Goal: Information Seeking & Learning: Learn about a topic

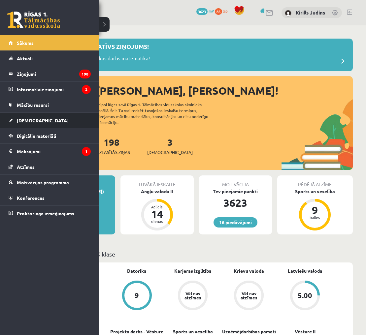
click at [21, 122] on span "[DEMOGRAPHIC_DATA]" at bounding box center [43, 120] width 52 height 6
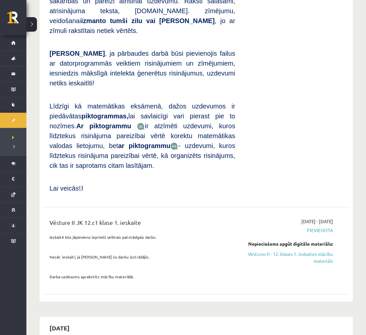
scroll to position [423, 0]
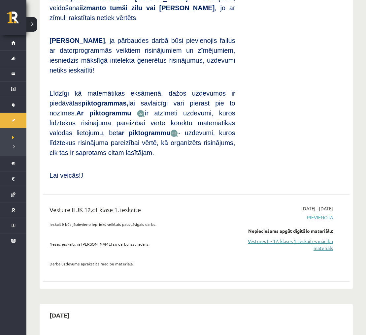
click at [292, 238] on link "Vēstures II - 12. klases 1. ieskaites mācību materiāls" at bounding box center [289, 245] width 88 height 14
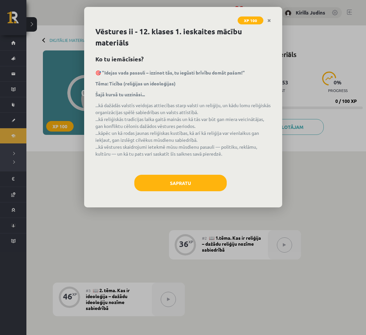
click at [236, 74] on strong "🎯 "Idejas vada pasauli – izzinot tās, tu iegūsti brīvību domāt pašam!"" at bounding box center [169, 73] width 149 height 6
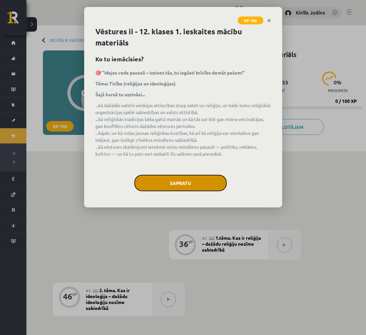
click at [207, 184] on button "Sapratu" at bounding box center [180, 183] width 92 height 16
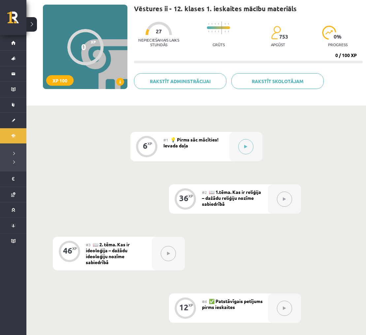
scroll to position [53, 0]
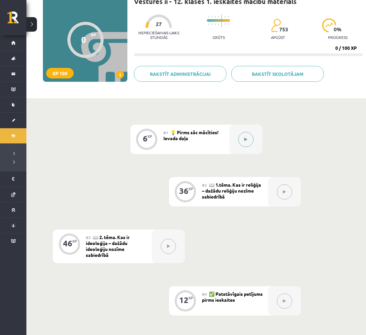
click at [247, 140] on button at bounding box center [245, 139] width 15 height 15
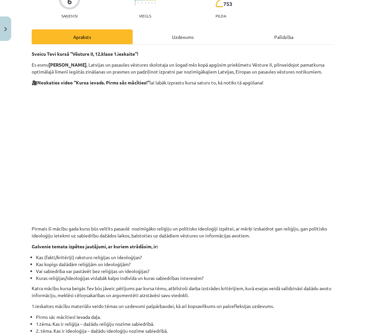
scroll to position [67, 0]
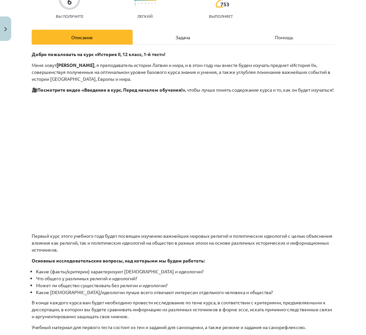
click at [347, 61] on div "Тема исследования: История II - 12 класс, учебный материал для 1-го теста #1 💡 …" at bounding box center [183, 167] width 366 height 335
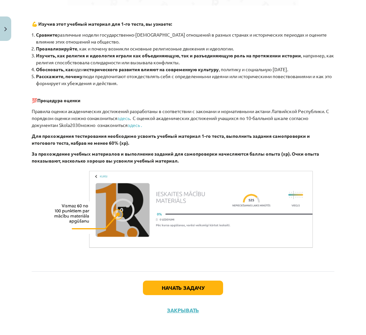
scroll to position [574, 0]
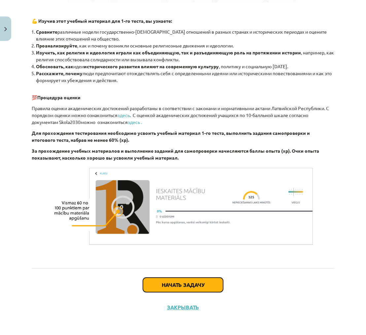
click at [217, 279] on button "Начать задачу" at bounding box center [183, 285] width 80 height 15
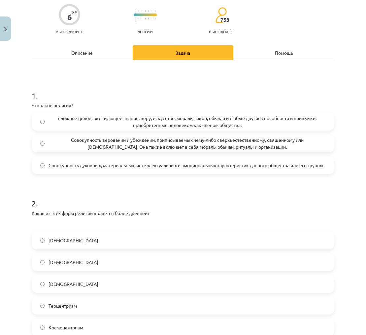
scroll to position [51, 0]
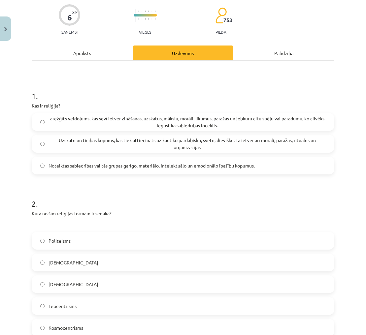
click at [57, 103] on p "Kas ir reliģija?" at bounding box center [183, 105] width 302 height 7
drag, startPoint x: 32, startPoint y: 106, endPoint x: 62, endPoint y: 105, distance: 30.0
click at [62, 105] on p "Kas ir reliģija?" at bounding box center [183, 105] width 302 height 7
copy p "Kas ir reliģija?"
click at [223, 146] on span "Uzskatu un ticības kopums, kas tiek attiecināts uz kaut ko pārdabisku, svētu, d…" at bounding box center [186, 144] width 277 height 14
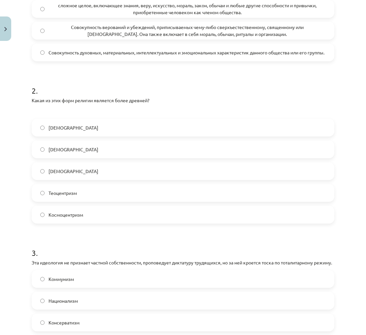
scroll to position [171, 0]
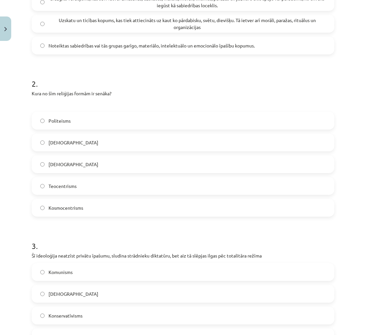
click at [30, 92] on div "6 XP Saņemsi Viegls 753 pilda Apraksts Uzdevums Palīdzība 1 . Kas ir reliģija? …" at bounding box center [183, 139] width 310 height 534
drag, startPoint x: 48, startPoint y: 121, endPoint x: 76, endPoint y: 115, distance: 28.8
click at [74, 120] on label "Politeisms" at bounding box center [182, 120] width 301 height 16
copy span "Politeisms"
drag, startPoint x: 49, startPoint y: 143, endPoint x: 74, endPoint y: 143, distance: 24.7
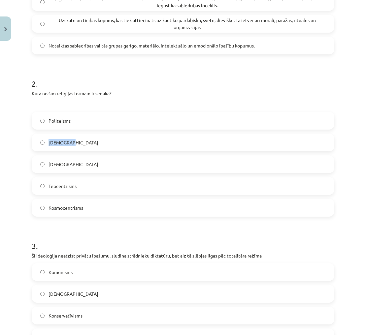
click at [74, 143] on label "Panteisms" at bounding box center [182, 142] width 301 height 16
copy span "Panteisms"
drag, startPoint x: 31, startPoint y: 94, endPoint x: 115, endPoint y: 93, distance: 83.8
click at [115, 93] on p "Kura no šīm reliģijas formām ir senāka?" at bounding box center [183, 93] width 302 height 7
copy p "Kura no šīm reliģijas formām ir senāka?"
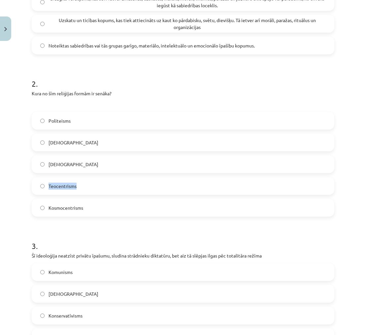
drag, startPoint x: 48, startPoint y: 186, endPoint x: 79, endPoint y: 187, distance: 30.4
click at [77, 187] on label "Teocentrisms" at bounding box center [182, 186] width 301 height 16
copy span "Teocentrisms"
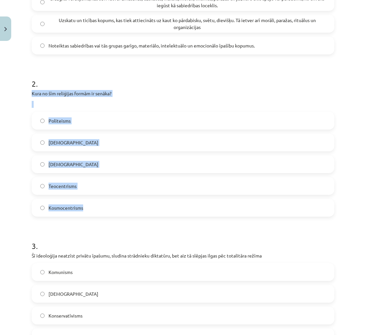
drag, startPoint x: 30, startPoint y: 93, endPoint x: 99, endPoint y: 214, distance: 139.8
click at [99, 214] on div "6 XP Saņemsi Viegls 753 pilda Apraksts Uzdevums Palīdzība 1 . Kas ir reliģija? …" at bounding box center [183, 139] width 310 height 534
copy div "Kura no šīm reliģijas formām ir senāka? Politeisms Panteisms Monoteisms Teocent…"
click at [78, 121] on label "Politeisms" at bounding box center [182, 120] width 301 height 16
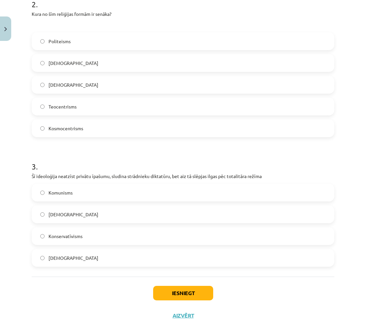
scroll to position [252, 0]
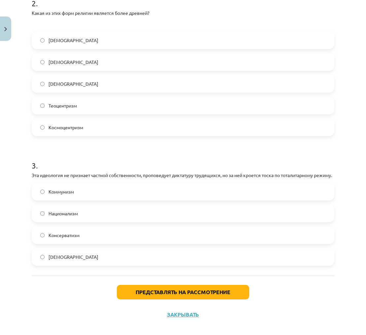
click at [133, 197] on label "Коммунизм" at bounding box center [182, 191] width 301 height 16
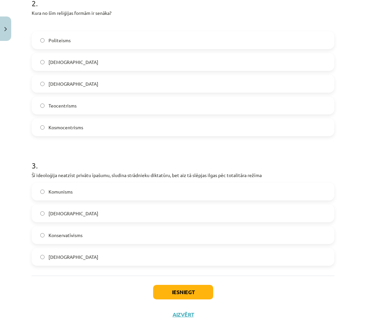
click at [192, 154] on h1 "3 ." at bounding box center [183, 159] width 302 height 20
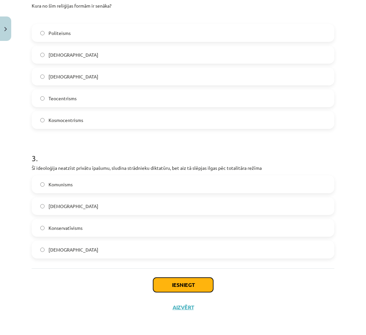
click at [201, 282] on button "Iesniegt" at bounding box center [183, 285] width 60 height 15
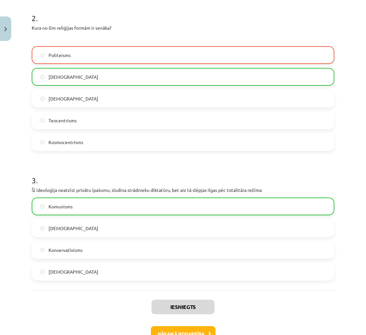
scroll to position [280, 0]
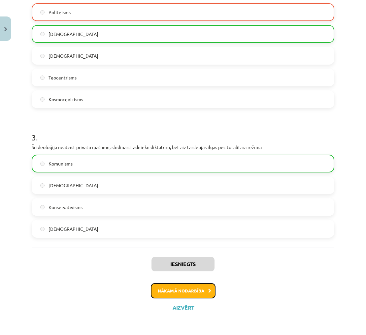
click at [210, 289] on icon at bounding box center [209, 291] width 3 height 4
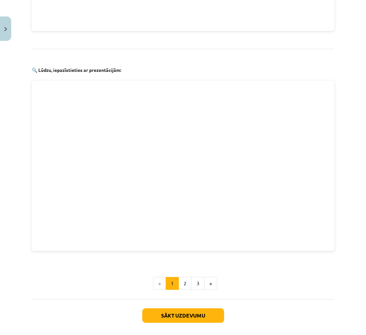
scroll to position [657, 0]
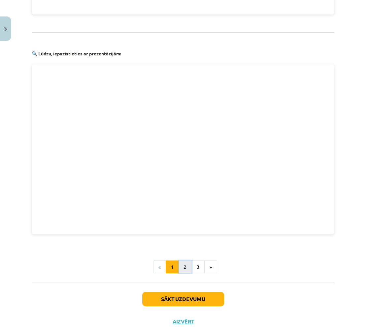
click at [182, 261] on button "2" at bounding box center [184, 267] width 13 height 13
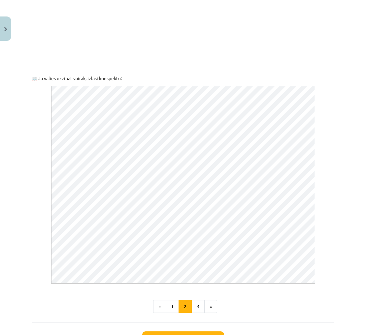
scroll to position [268, 0]
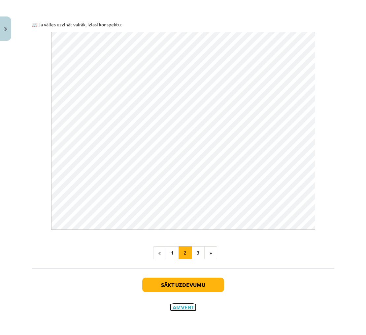
click at [183, 305] on button "Aizvērt" at bounding box center [182, 307] width 25 height 7
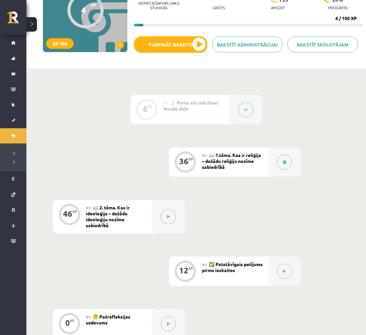
scroll to position [83, 0]
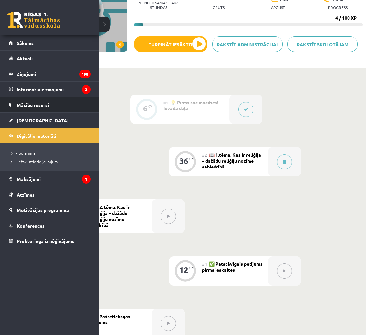
click at [35, 105] on span "Mācību resursi" at bounding box center [33, 105] width 32 height 6
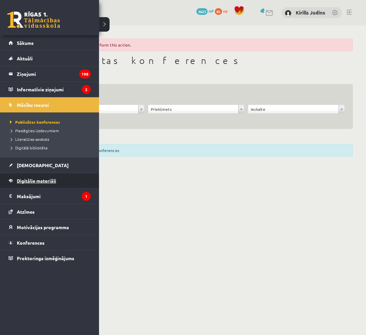
click at [28, 181] on span "Digitālie materiāli" at bounding box center [36, 181] width 39 height 6
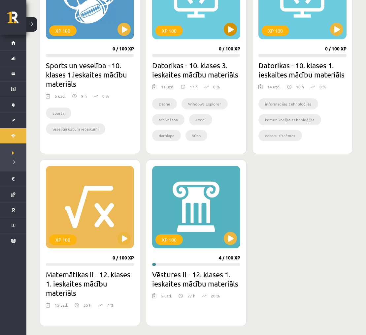
scroll to position [636, 0]
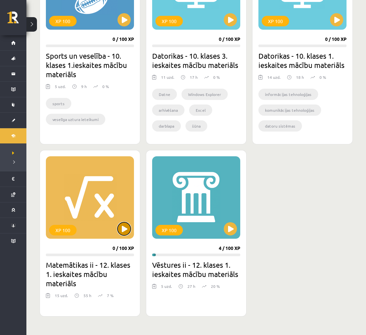
click at [124, 231] on button at bounding box center [123, 228] width 13 height 13
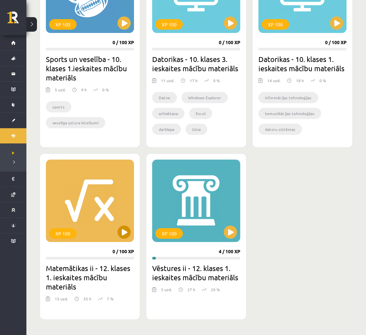
scroll to position [634, 0]
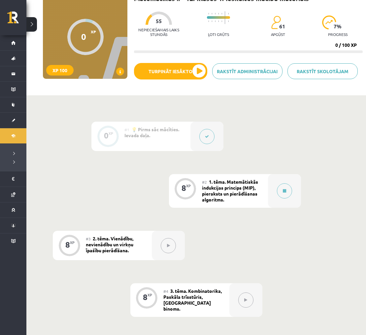
scroll to position [56, 0]
click at [287, 191] on button at bounding box center [284, 190] width 15 height 15
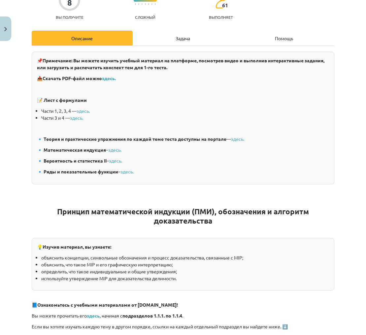
scroll to position [77, 0]
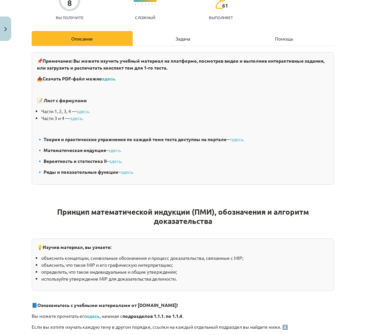
click at [139, 83] on div "📌 Примечание: Вы можете изучить учебный материал на платформе, посмотрев видео …" at bounding box center [183, 118] width 302 height 133
click at [110, 79] on font "здесь." at bounding box center [109, 79] width 14 height 6
